Goal: Communication & Community: Ask a question

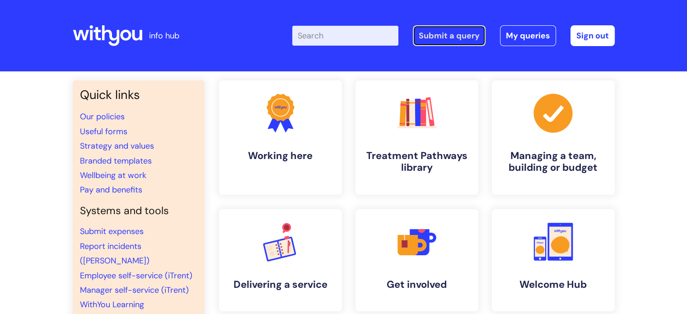
click at [483, 39] on link "Submit a query" at bounding box center [449, 35] width 73 height 21
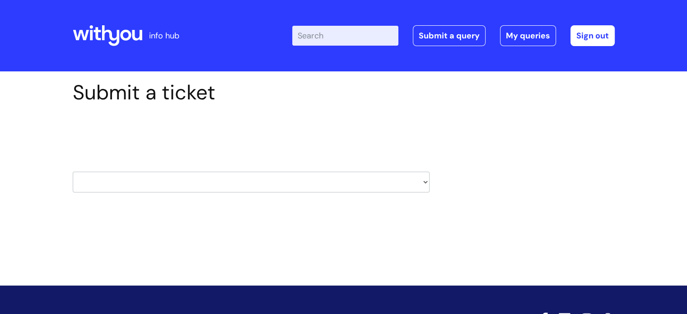
click at [420, 180] on select "HR / People IT and Support Clinical Drug Alerts Finance Accounts Data Support T…" at bounding box center [251, 182] width 357 height 21
select select "it_and_support"
click at [73, 172] on select "HR / People IT and Support Clinical Drug Alerts Finance Accounts Data Support T…" at bounding box center [251, 182] width 357 height 21
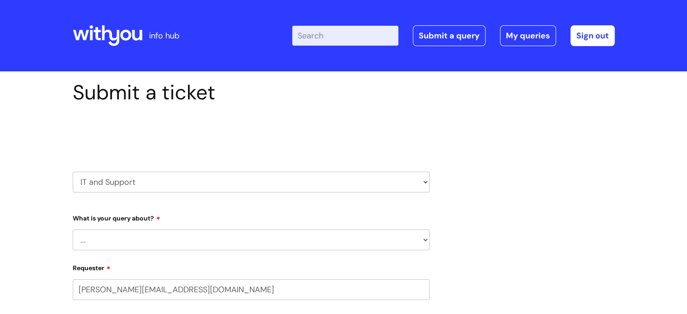
click at [265, 240] on select "... Mobile Phone Reset & MFA Accounts, Starters and Leavers IT Hardware issue I…" at bounding box center [251, 240] width 357 height 21
select select "Something Else"
click at [73, 230] on select "... Mobile Phone Reset & MFA Accounts, Starters and Leavers IT Hardware issue I…" at bounding box center [251, 240] width 357 height 21
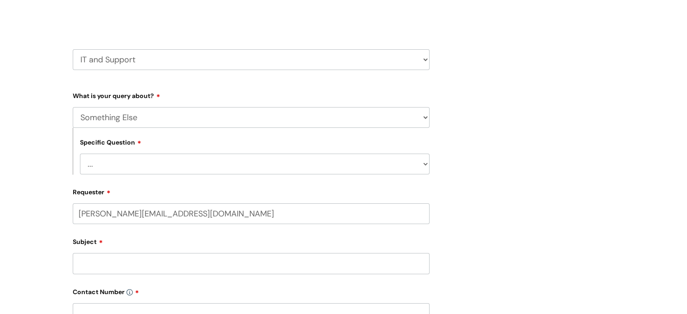
scroll to position [123, 0]
click at [424, 164] on select "... My problem is not listed" at bounding box center [255, 163] width 350 height 21
select select "My problem is not listed"
click at [80, 153] on select "... My problem is not listed" at bounding box center [255, 163] width 350 height 21
click at [147, 259] on input "Subject" at bounding box center [251, 263] width 357 height 21
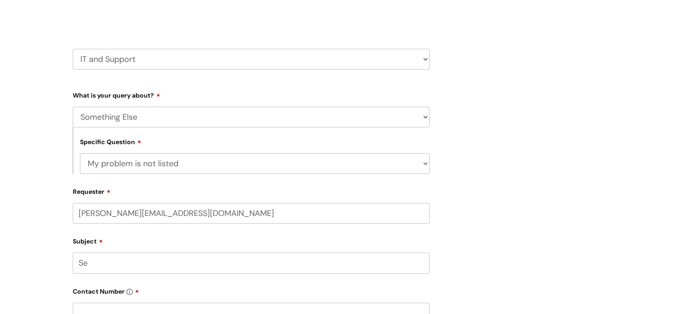
type input "S"
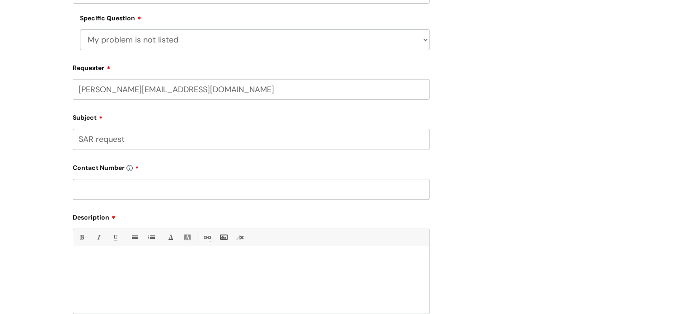
scroll to position [255, 0]
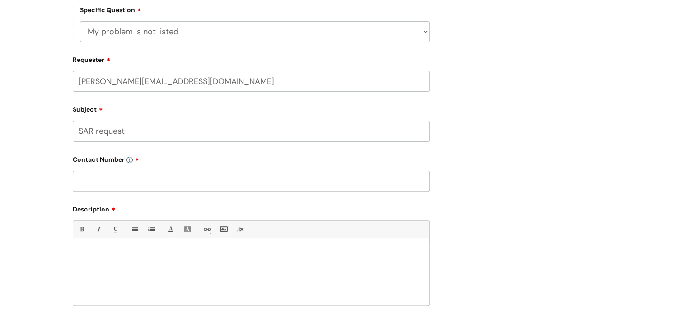
type input "SAR request"
click at [149, 179] on input "text" at bounding box center [251, 181] width 357 height 21
paste input "07974 350 191"
type input "07974 350 191"
click at [161, 253] on p at bounding box center [251, 254] width 343 height 8
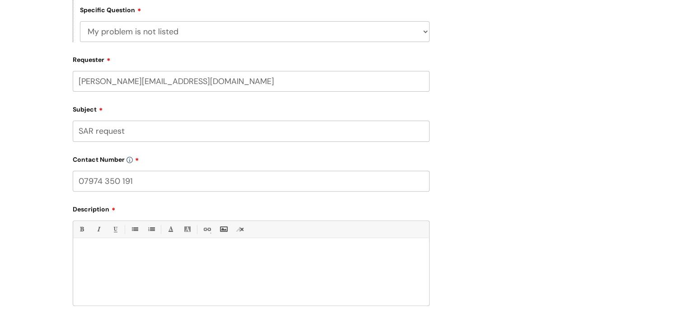
paste div
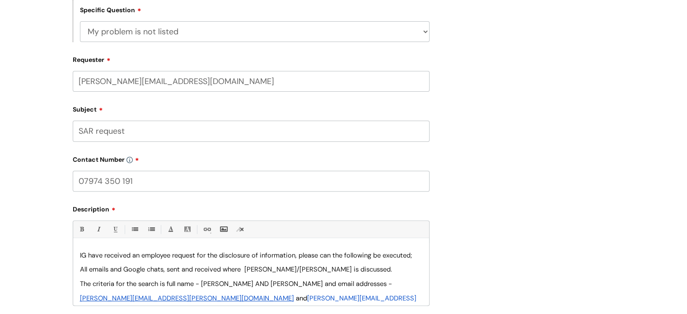
scroll to position [0, 0]
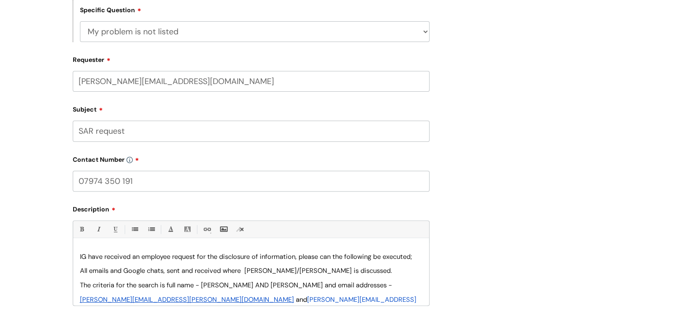
click at [343, 273] on p "All emails and Google chats, sent and received where [PERSON_NAME]/[PERSON_NAME…" at bounding box center [251, 271] width 343 height 14
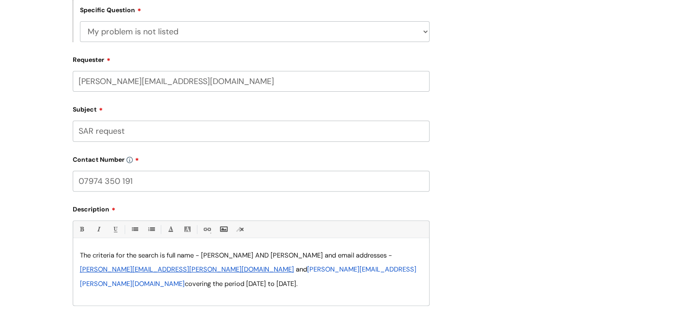
scroll to position [45, 0]
click at [202, 255] on span "The criteria for the search is full name - Daniel Davis AND Dan Davis and email…" at bounding box center [236, 254] width 312 height 9
click at [350, 253] on span "The criteria for the search is full name Daniel Davis AND Dan Davis and email a…" at bounding box center [233, 254] width 307 height 9
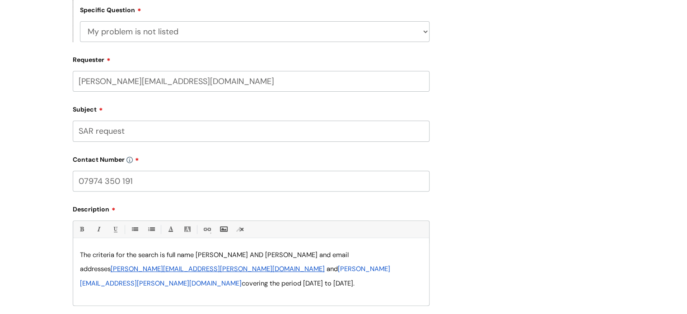
click at [282, 256] on span "The criteria for the search is full name Daniel Davis AND Dan Davis and email a…" at bounding box center [215, 262] width 271 height 24
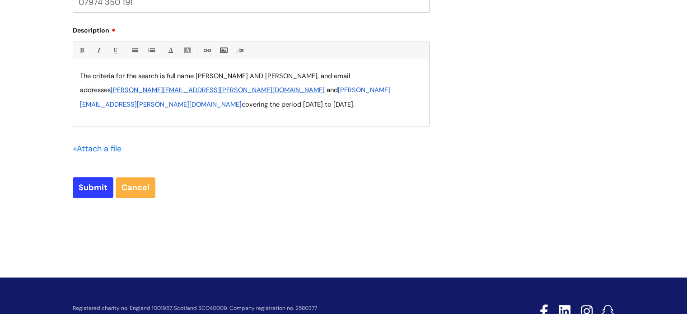
scroll to position [436, 0]
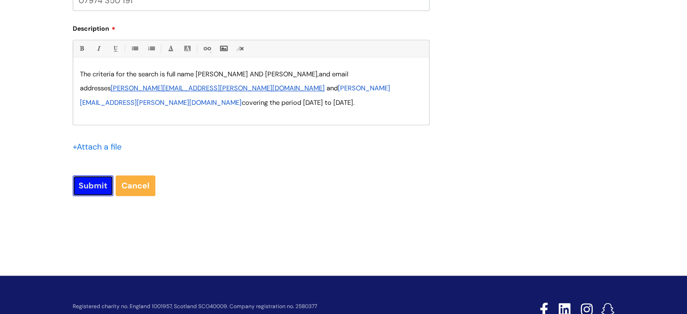
click at [100, 193] on input "Submit" at bounding box center [93, 185] width 41 height 21
type input "Please Wait..."
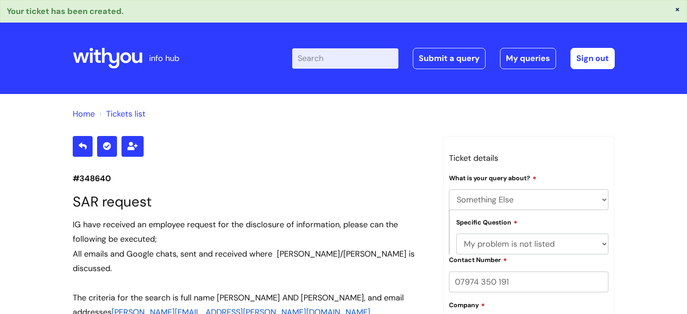
select select "Something Else"
select select "My problem is not listed"
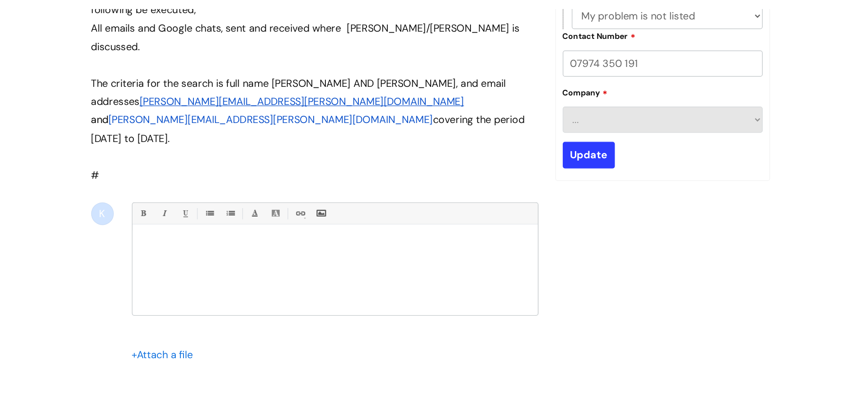
scroll to position [239, 0]
